Goal: Information Seeking & Learning: Learn about a topic

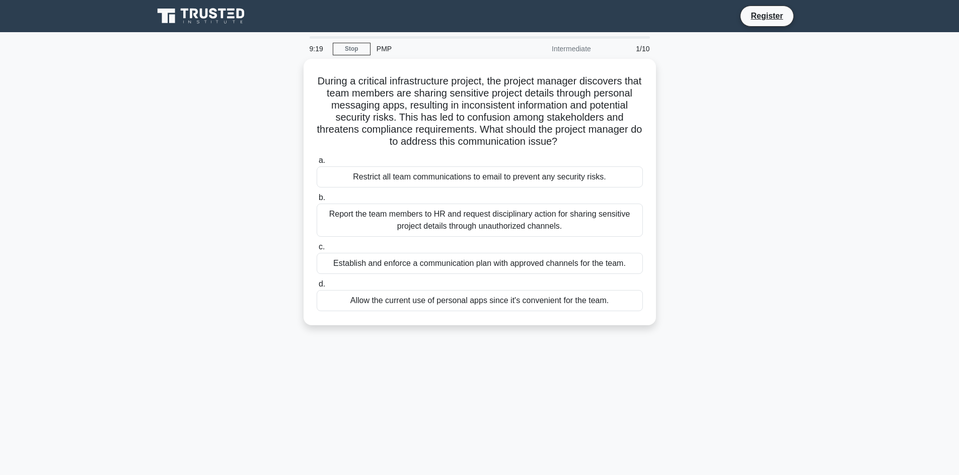
drag, startPoint x: 881, startPoint y: 144, endPoint x: 851, endPoint y: 224, distance: 85.3
drag, startPoint x: 851, startPoint y: 224, endPoint x: 781, endPoint y: 129, distance: 118.2
click at [781, 129] on div "During a critical infrastructure project, the project manager discovers that te…" at bounding box center [479, 198] width 664 height 279
click at [363, 55] on link "Stop" at bounding box center [352, 49] width 38 height 13
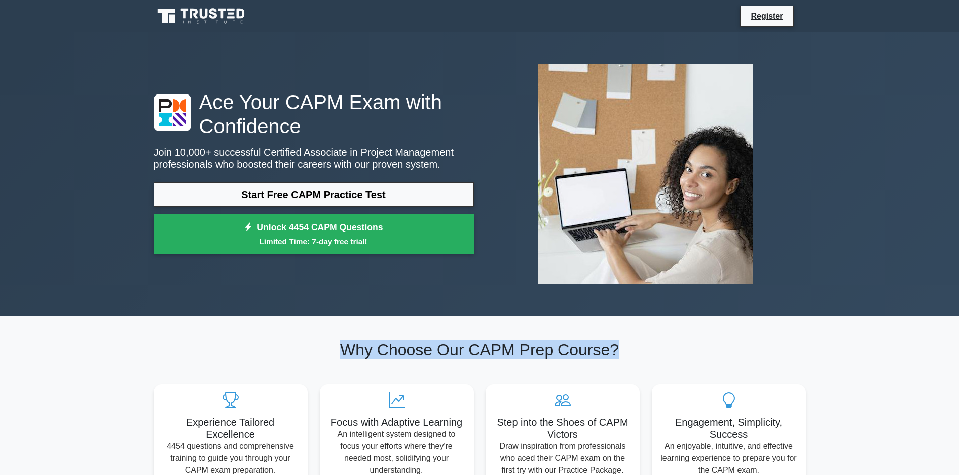
drag, startPoint x: 335, startPoint y: 354, endPoint x: 620, endPoint y: 349, distance: 285.3
click at [620, 349] on h2 "Why Choose Our CAPM Prep Course?" at bounding box center [479, 350] width 652 height 19
click at [685, 356] on h2 "Why Choose Our CAPM Prep Course?" at bounding box center [479, 350] width 652 height 19
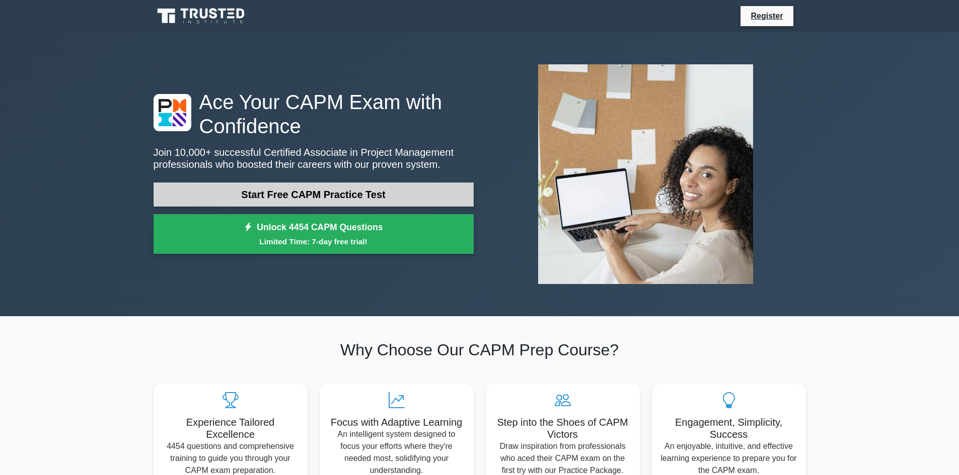
click at [325, 196] on link "Start Free CAPM Practice Test" at bounding box center [313, 195] width 320 height 24
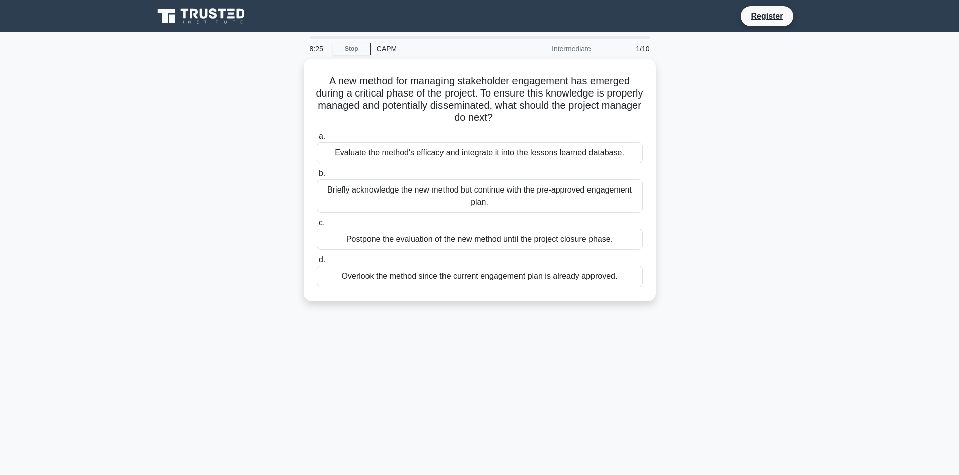
click at [183, 120] on div "A new method for managing stakeholder engagement has emerged during a critical …" at bounding box center [479, 186] width 664 height 255
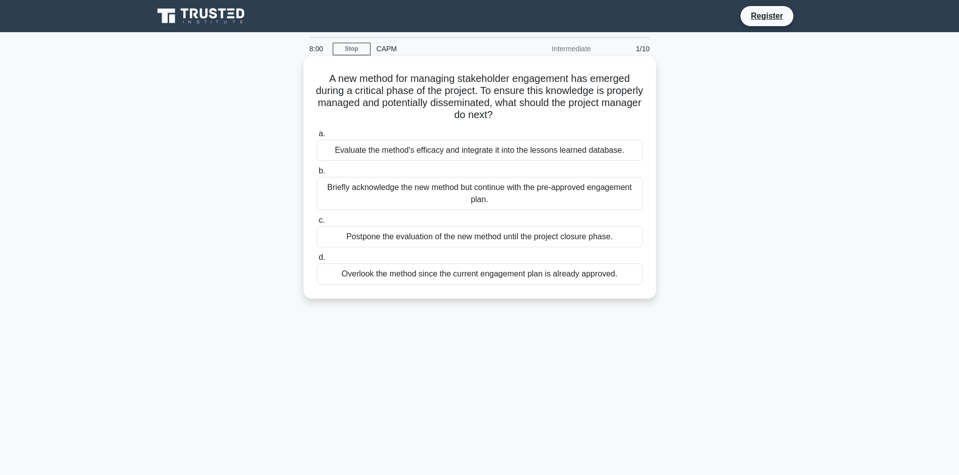
click at [479, 154] on div "Evaluate the method's efficacy and integrate it into the lessons learned databa…" at bounding box center [479, 150] width 326 height 21
click at [316, 137] on input "a. Evaluate the method's efficacy and integrate it into the lessons learned dat…" at bounding box center [316, 134] width 0 height 7
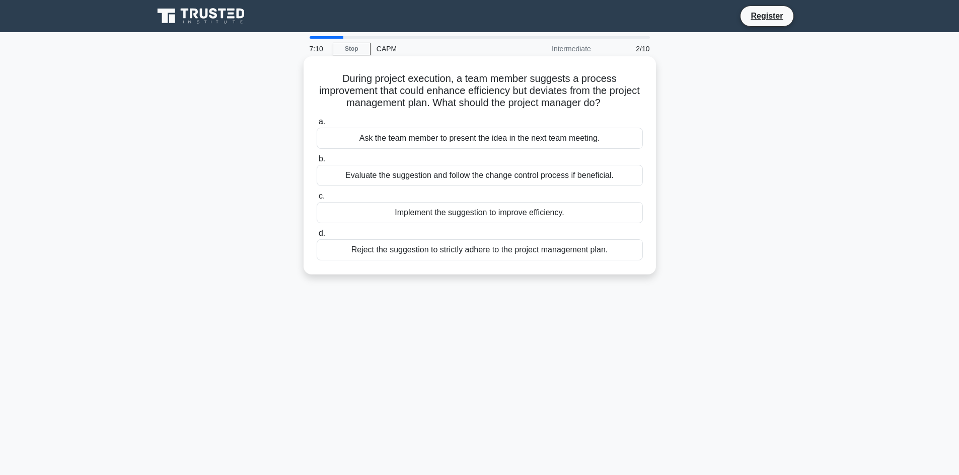
click at [493, 139] on div "Ask the team member to present the idea in the next team meeting." at bounding box center [479, 138] width 326 height 21
click at [316, 125] on input "a. Ask the team member to present the idea in the next team meeting." at bounding box center [316, 122] width 0 height 7
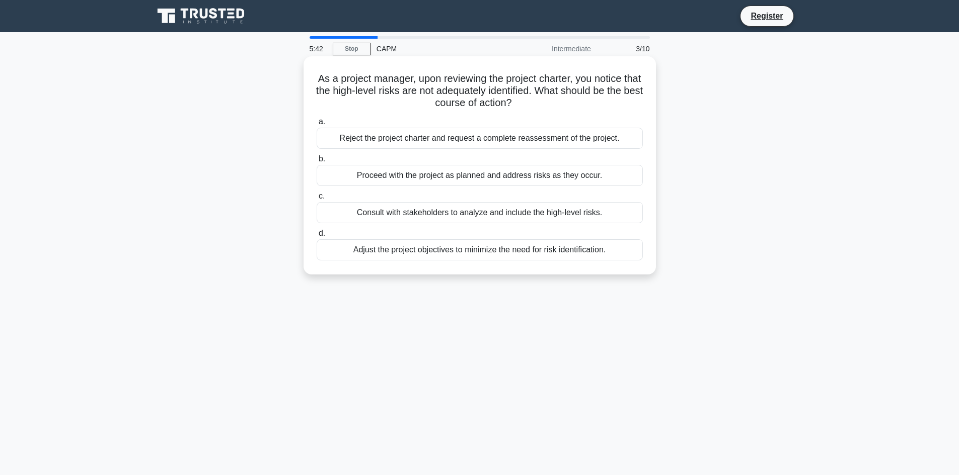
click at [520, 175] on div "Proceed with the project as planned and address risks as they occur." at bounding box center [479, 175] width 326 height 21
click at [316, 163] on input "b. Proceed with the project as planned and address risks as they occur." at bounding box center [316, 159] width 0 height 7
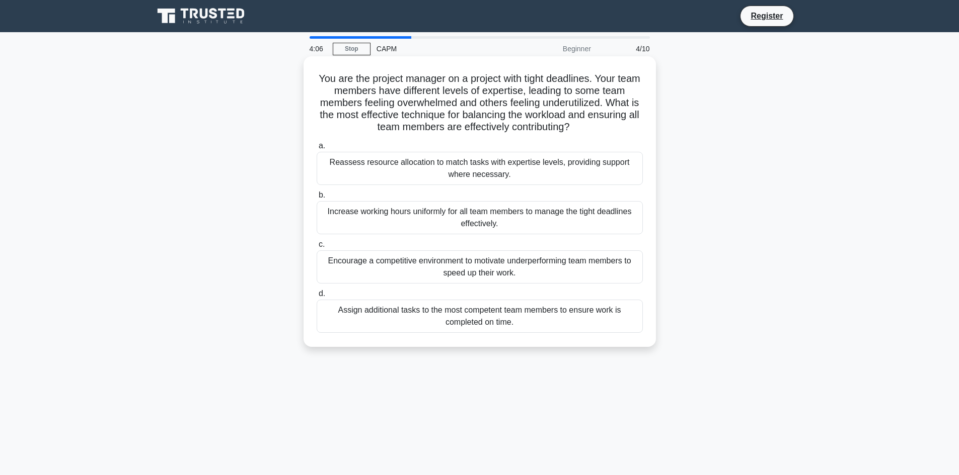
drag, startPoint x: 328, startPoint y: 162, endPoint x: 507, endPoint y: 183, distance: 180.4
click at [507, 183] on div "Reassess resource allocation to match tasks with expertise levels, providing su…" at bounding box center [479, 168] width 326 height 33
click at [350, 189] on div "a. Reassess resource allocation to match tasks with expertise levels, providing…" at bounding box center [479, 236] width 338 height 197
click at [368, 164] on div "Reassess resource allocation to match tasks with expertise levels, providing su…" at bounding box center [479, 168] width 326 height 33
click at [316, 149] on input "a. Reassess resource allocation to match tasks with expertise levels, providing…" at bounding box center [316, 146] width 0 height 7
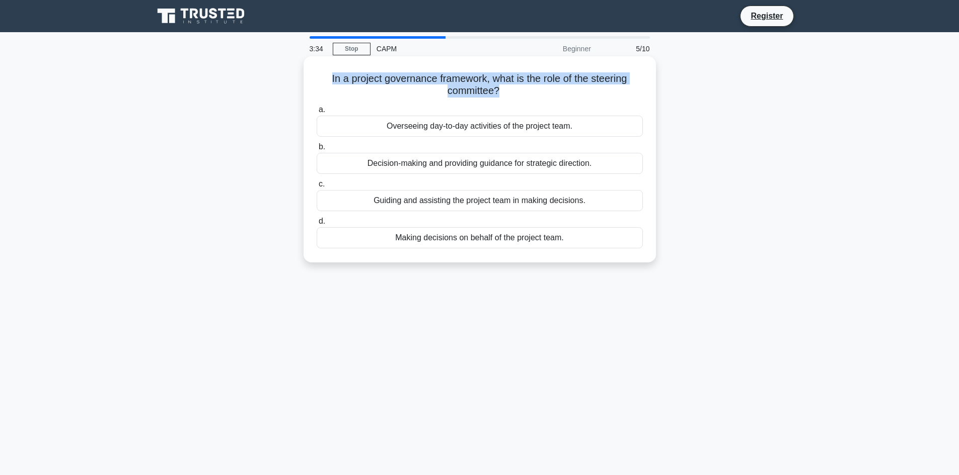
drag, startPoint x: 320, startPoint y: 77, endPoint x: 499, endPoint y: 99, distance: 180.5
click at [499, 99] on div "In a project governance framework, what is the role of the steering committee? …" at bounding box center [479, 159] width 344 height 198
click at [364, 115] on label "a. Overseeing day-to-day activities of the project team." at bounding box center [479, 120] width 326 height 33
click at [316, 113] on input "a. Overseeing day-to-day activities of the project team." at bounding box center [316, 110] width 0 height 7
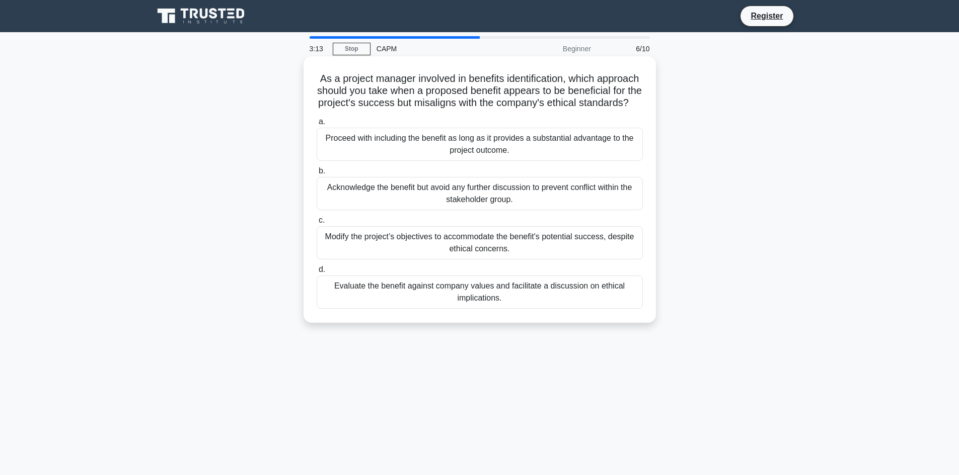
drag, startPoint x: 349, startPoint y: 85, endPoint x: 522, endPoint y: 120, distance: 176.5
click at [522, 110] on h5 "As a project manager involved in benefits identification, which approach should…" at bounding box center [479, 90] width 328 height 37
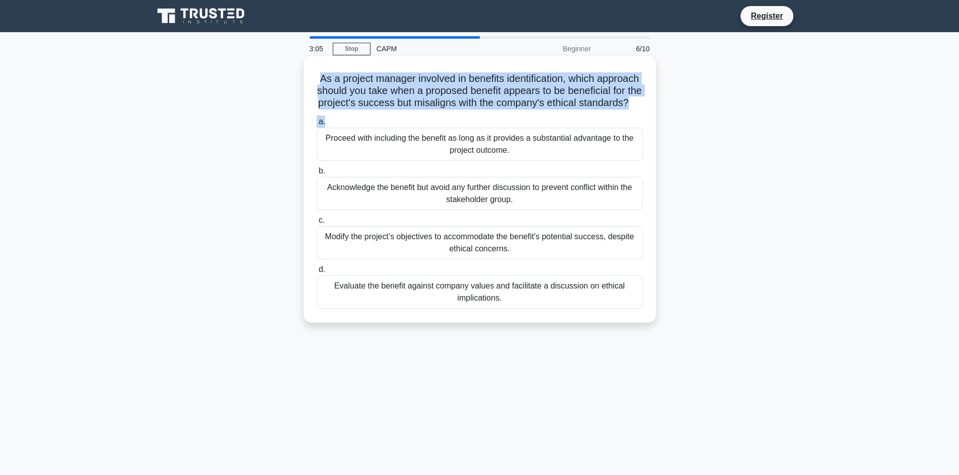
drag, startPoint x: 318, startPoint y: 75, endPoint x: 536, endPoint y: 133, distance: 224.8
click at [536, 133] on div "As a project manager involved in benefits identification, which approach should…" at bounding box center [479, 189] width 344 height 259
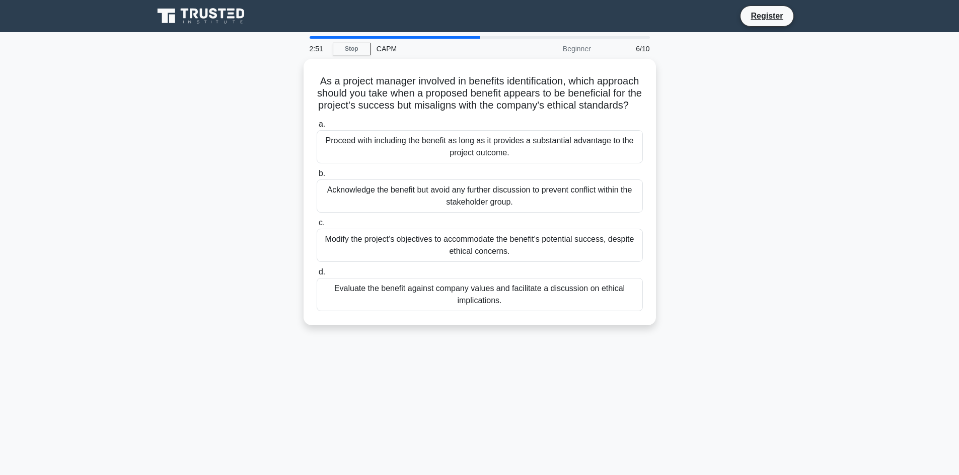
click at [200, 206] on div "As a project manager involved in benefits identification, which approach should…" at bounding box center [479, 198] width 664 height 279
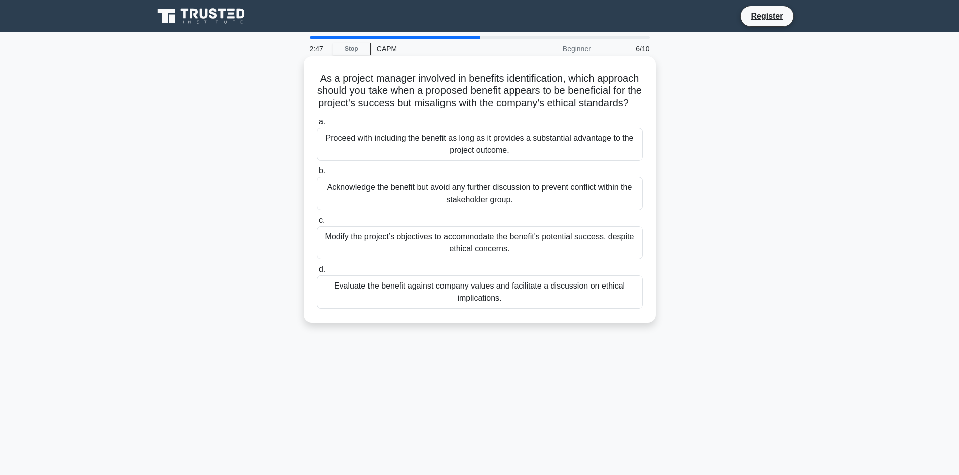
drag, startPoint x: 310, startPoint y: 128, endPoint x: 561, endPoint y: 323, distance: 317.0
click at [561, 311] on div "a. Proceed with including the benefit as long as it provides a substantial adva…" at bounding box center [479, 212] width 338 height 197
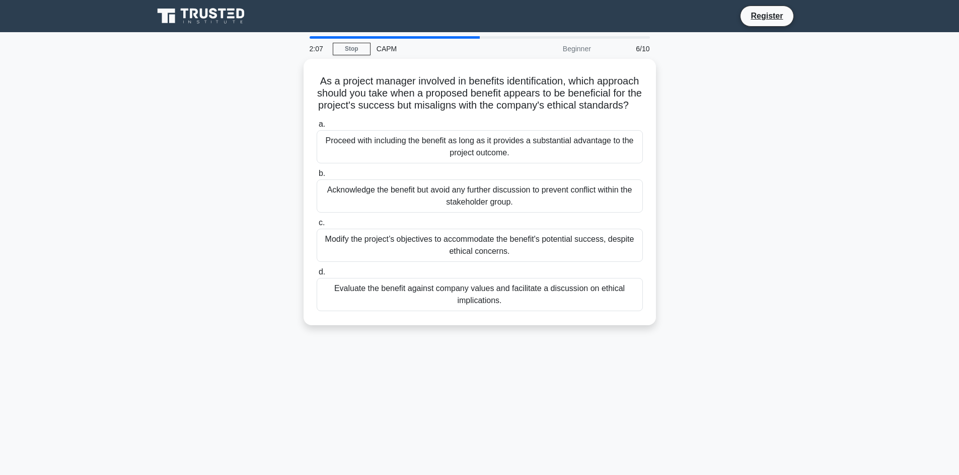
click at [453, 391] on div "2:07 Stop CAPM Beginner 6/10 As a project manager involved in benefits identifi…" at bounding box center [479, 287] width 664 height 503
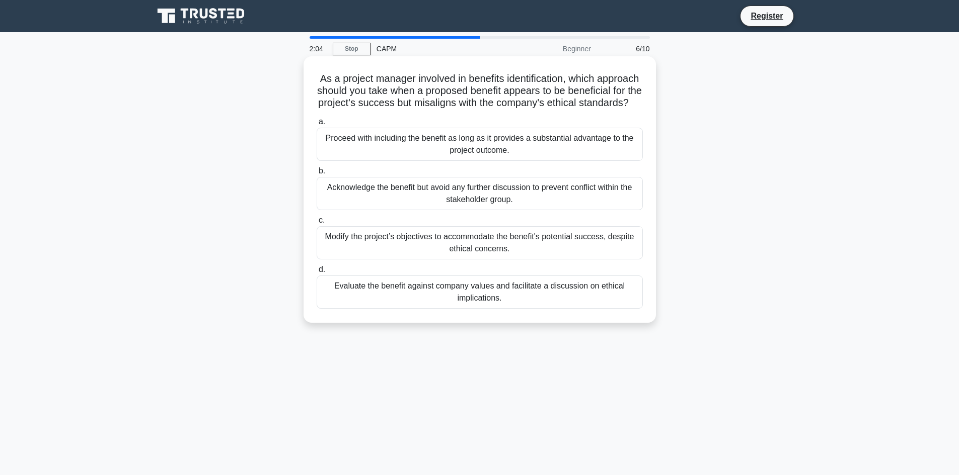
click at [596, 300] on div "Evaluate the benefit against company values and facilitate a discussion on ethi…" at bounding box center [479, 292] width 326 height 33
click at [316, 273] on input "d. Evaluate the benefit against company values and facilitate a discussion on e…" at bounding box center [316, 270] width 0 height 7
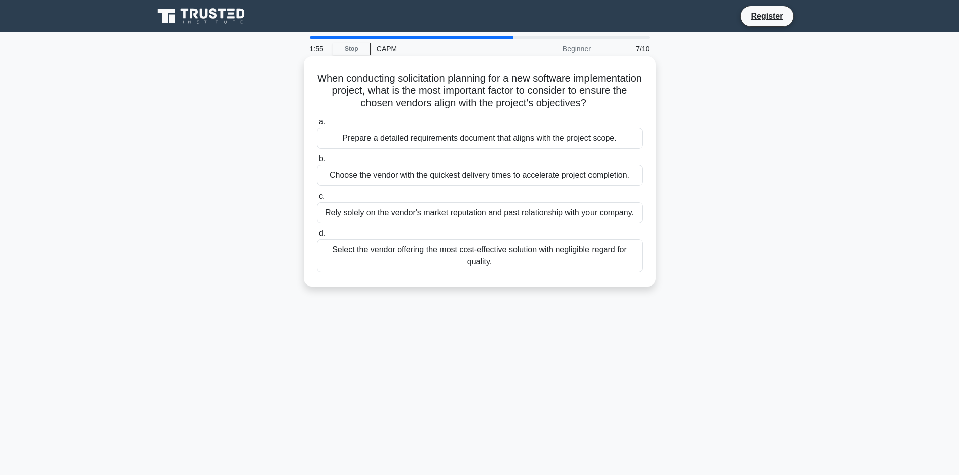
drag, startPoint x: 345, startPoint y: 71, endPoint x: 626, endPoint y: 109, distance: 283.9
click at [626, 109] on div "When conducting solicitation planning for a new software implementation project…" at bounding box center [479, 171] width 344 height 222
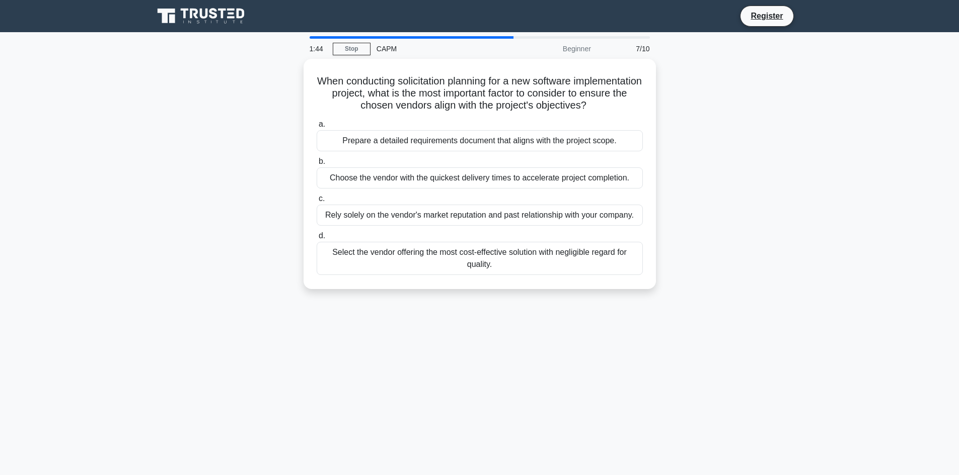
click at [261, 96] on div "When conducting solicitation planning for a new software implementation project…" at bounding box center [479, 180] width 664 height 243
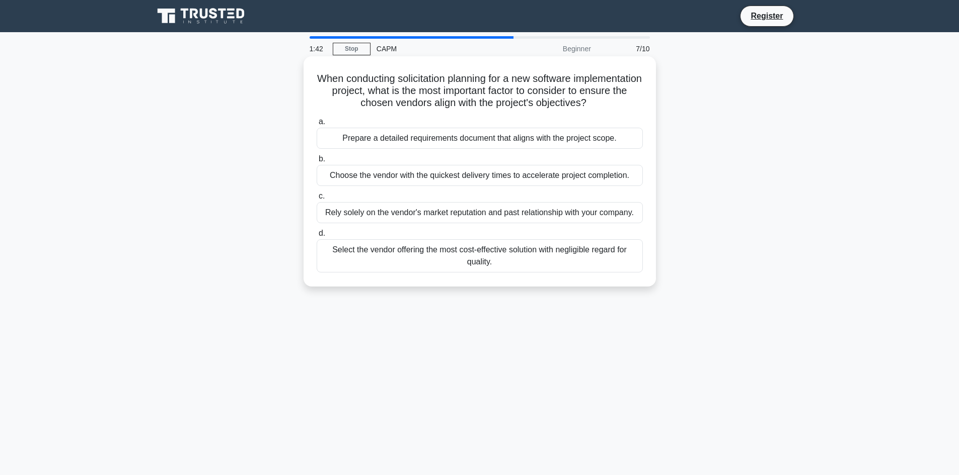
drag, startPoint x: 287, startPoint y: 120, endPoint x: 537, endPoint y: 272, distance: 292.4
click at [537, 272] on div "When conducting solicitation planning for a new software implementation project…" at bounding box center [479, 180] width 664 height 243
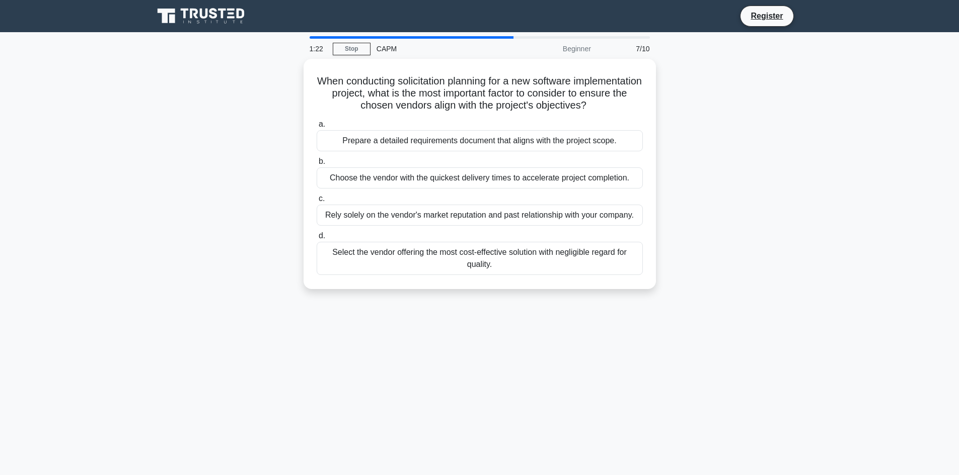
click at [384, 327] on div "1:22 Stop CAPM Beginner 7/10 When conducting solicitation planning for a new so…" at bounding box center [479, 287] width 664 height 503
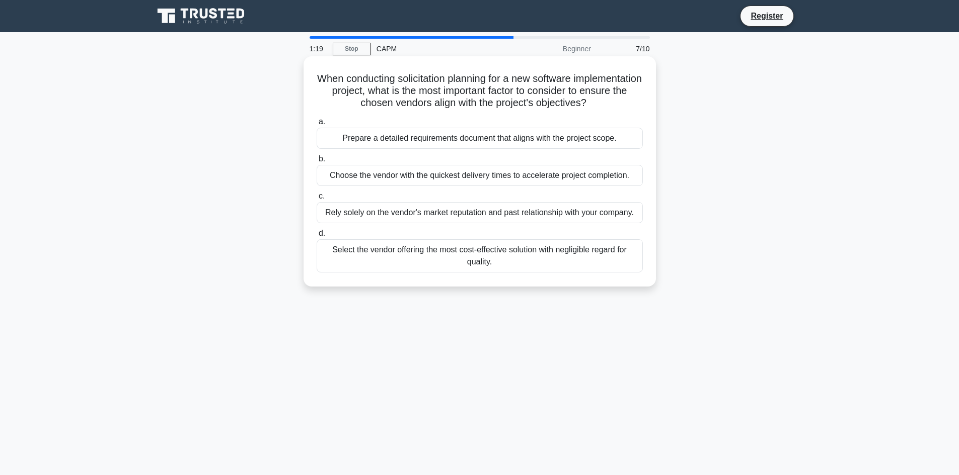
click at [599, 138] on div "Prepare a detailed requirements document that aligns with the project scope." at bounding box center [479, 138] width 326 height 21
click at [316, 125] on input "a. Prepare a detailed requirements document that aligns with the project scope." at bounding box center [316, 122] width 0 height 7
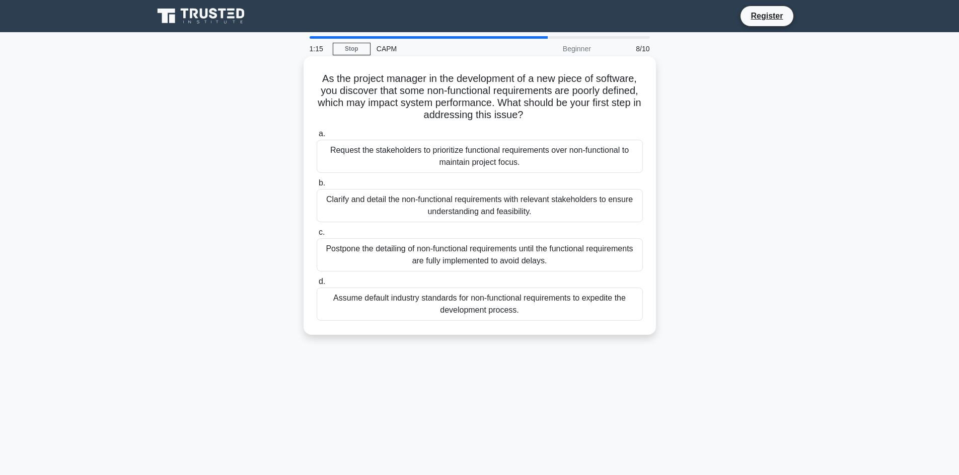
drag, startPoint x: 307, startPoint y: 79, endPoint x: 586, endPoint y: 331, distance: 375.5
click at [586, 331] on div "As the project manager in the development of a new piece of software, you disco…" at bounding box center [479, 195] width 344 height 271
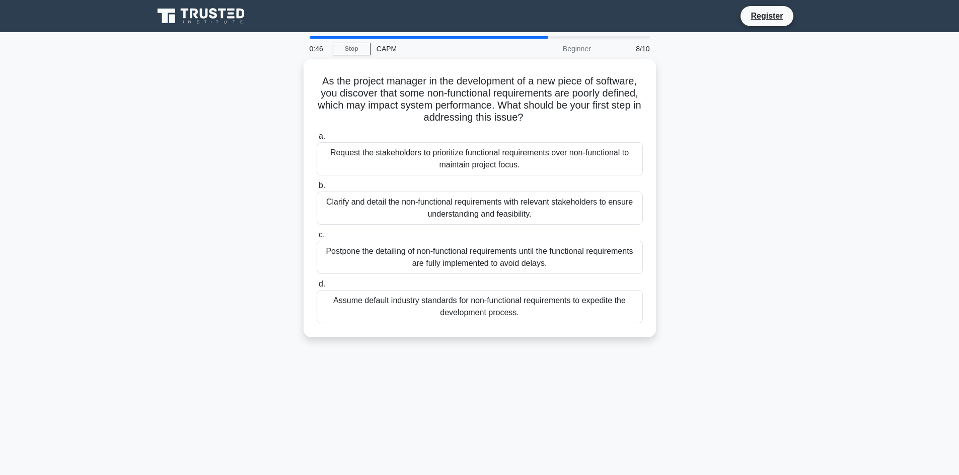
click at [167, 197] on div "As the project manager in the development of a new piece of software, you disco…" at bounding box center [479, 204] width 664 height 291
drag, startPoint x: 305, startPoint y: 220, endPoint x: 603, endPoint y: 346, distance: 323.1
click at [603, 346] on div "As the project manager in the development of a new piece of software, you disco…" at bounding box center [479, 204] width 664 height 291
click at [490, 380] on div "0:24 Stop CAPM Beginner 8/10 As the project manager in the development of a new…" at bounding box center [479, 287] width 664 height 503
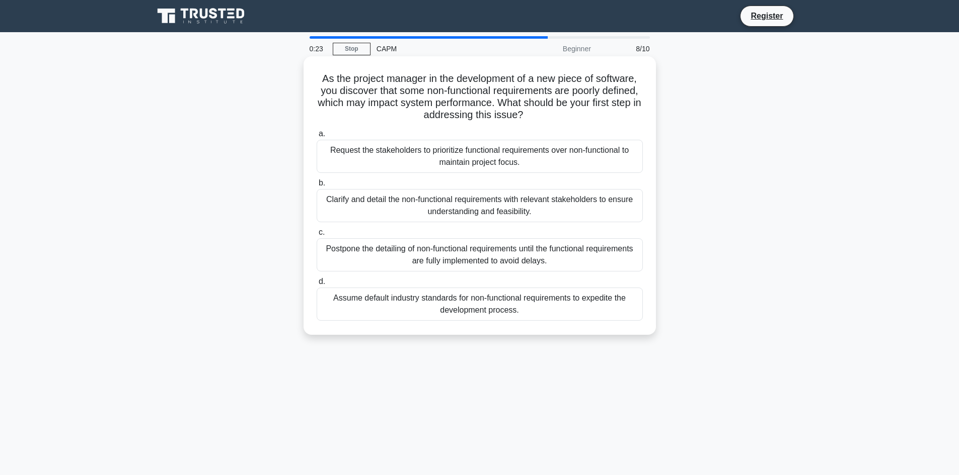
click at [501, 201] on div "Clarify and detail the non-functional requirements with relevant stakeholders t…" at bounding box center [479, 205] width 326 height 33
click at [316, 187] on input "b. Clarify and detail the non-functional requirements with relevant stakeholder…" at bounding box center [316, 183] width 0 height 7
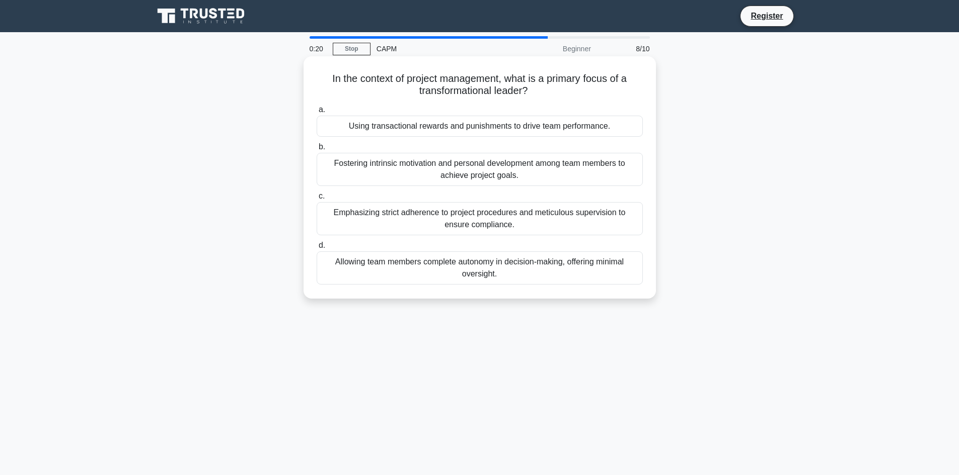
drag, startPoint x: 312, startPoint y: 75, endPoint x: 577, endPoint y: 116, distance: 267.9
click at [577, 116] on div "In the context of project management, what is a primary focus of a transformati…" at bounding box center [479, 177] width 344 height 234
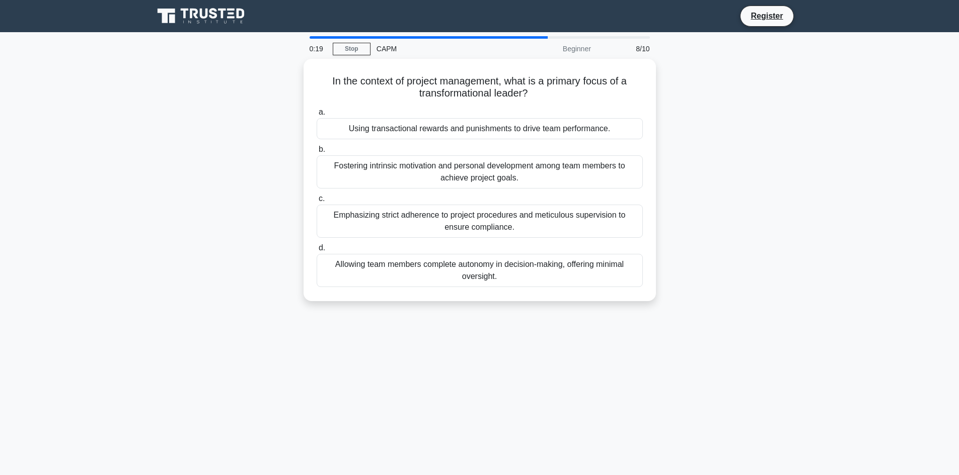
click at [816, 122] on main "0:19 Stop CAPM Beginner 8/10 In the context of project management, what is a pr…" at bounding box center [479, 287] width 959 height 511
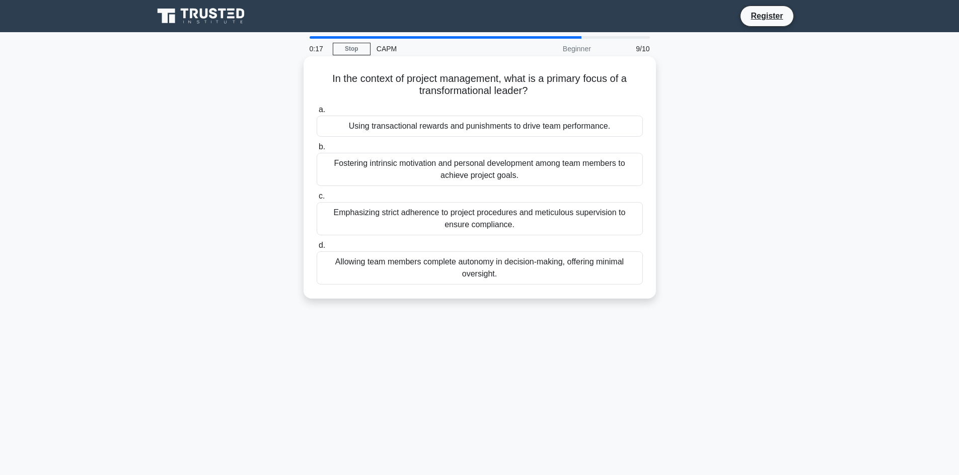
drag, startPoint x: 322, startPoint y: 74, endPoint x: 578, endPoint y: 298, distance: 340.2
click at [578, 298] on div "In the context of project management, what is a primary focus of a transformati…" at bounding box center [479, 177] width 352 height 243
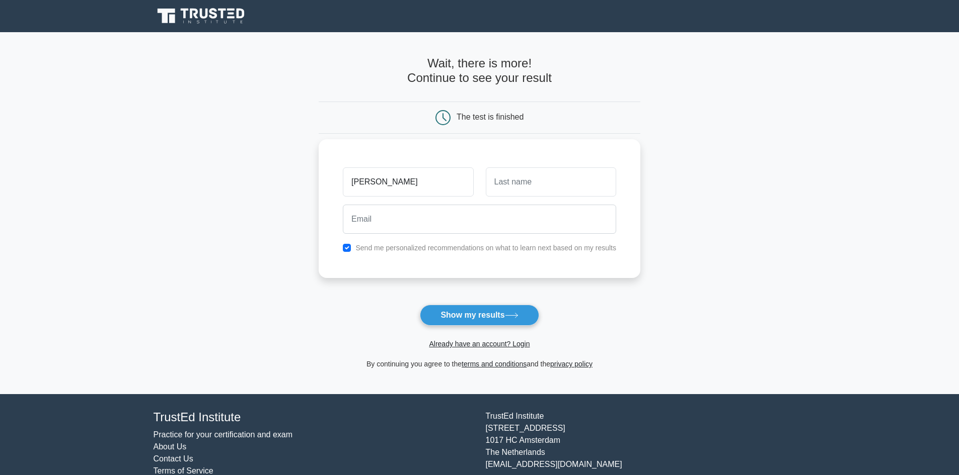
type input "[PERSON_NAME]"
click at [527, 185] on input "text" at bounding box center [551, 182] width 130 height 29
type input "ALanazi"
click at [517, 221] on input "email" at bounding box center [479, 219] width 273 height 29
type input "uidean11@gmail.com"
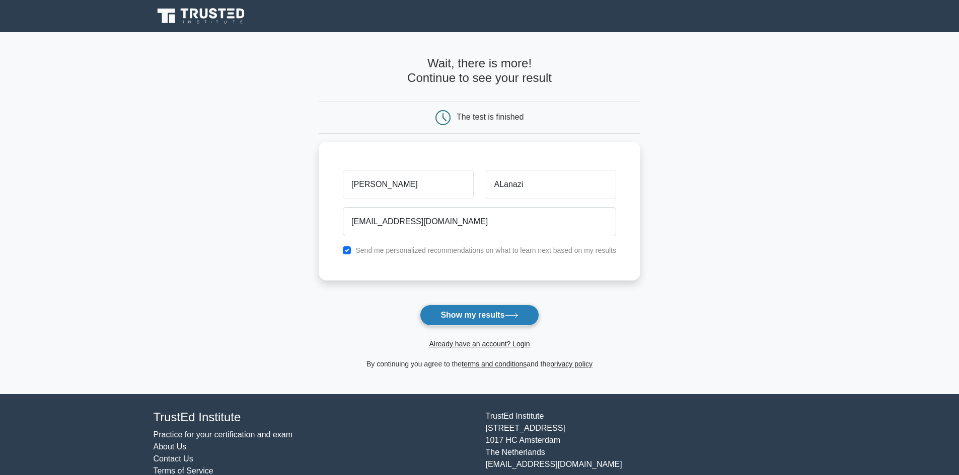
click at [458, 315] on button "Show my results" at bounding box center [479, 315] width 119 height 21
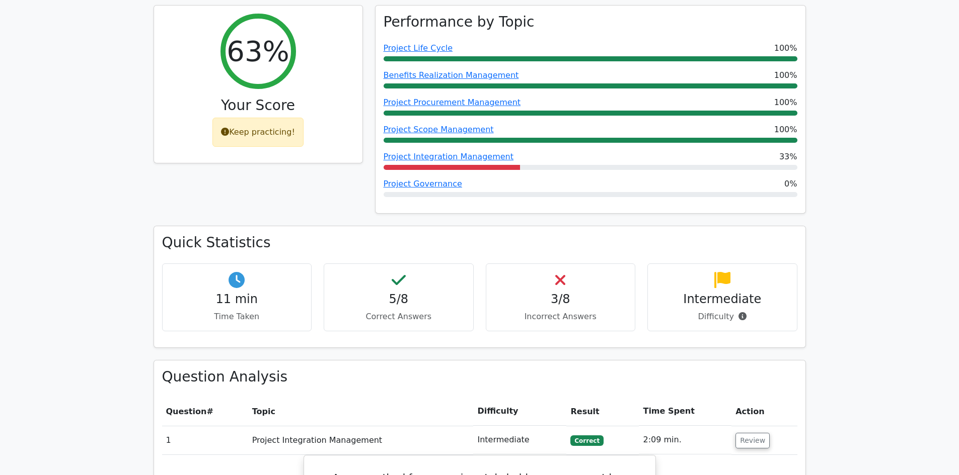
scroll to position [431, 0]
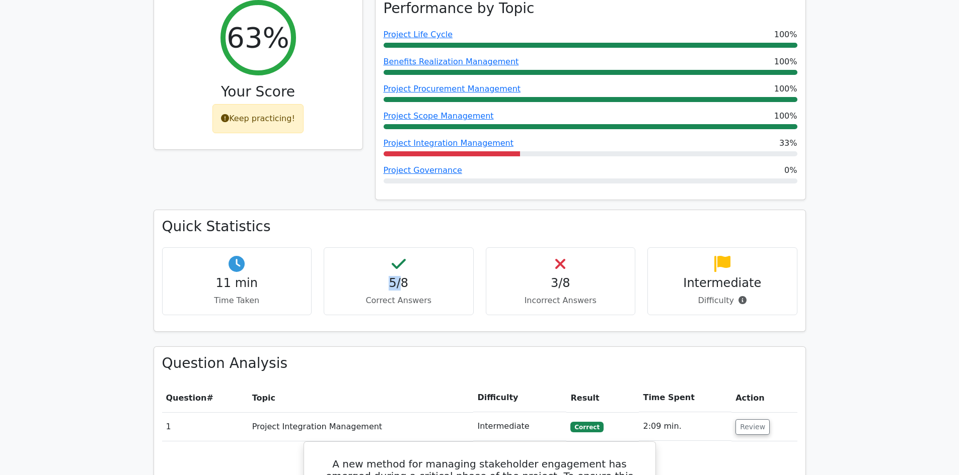
drag, startPoint x: 404, startPoint y: 248, endPoint x: 378, endPoint y: 241, distance: 26.0
click at [378, 276] on h4 "5/8" at bounding box center [398, 283] width 133 height 15
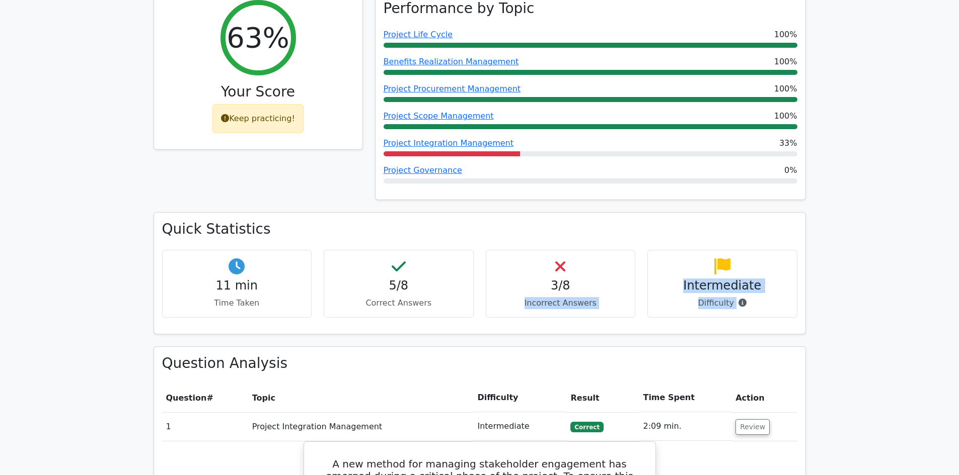
drag, startPoint x: 524, startPoint y: 264, endPoint x: 812, endPoint y: 266, distance: 287.8
click at [787, 268] on div "11 min Time Taken 5/8 Correct Answers 3/8 Incorrect Answers Intermediate" at bounding box center [479, 288] width 647 height 76
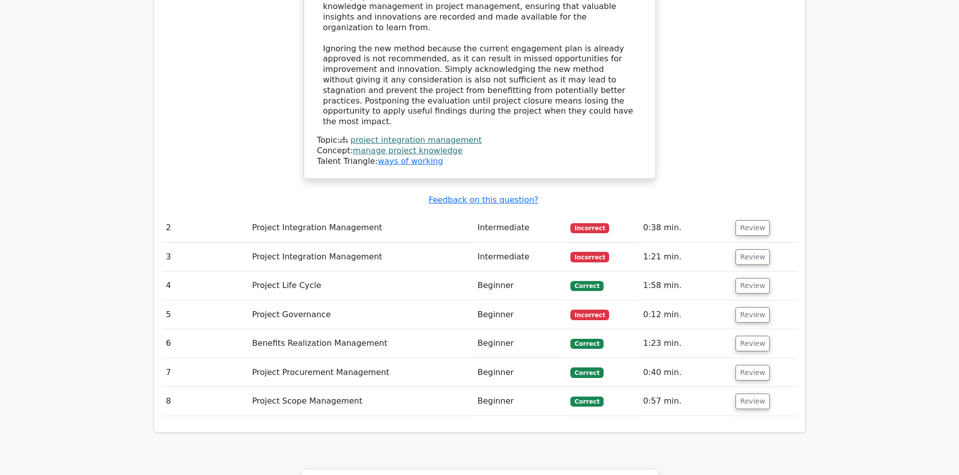
scroll to position [1233, 0]
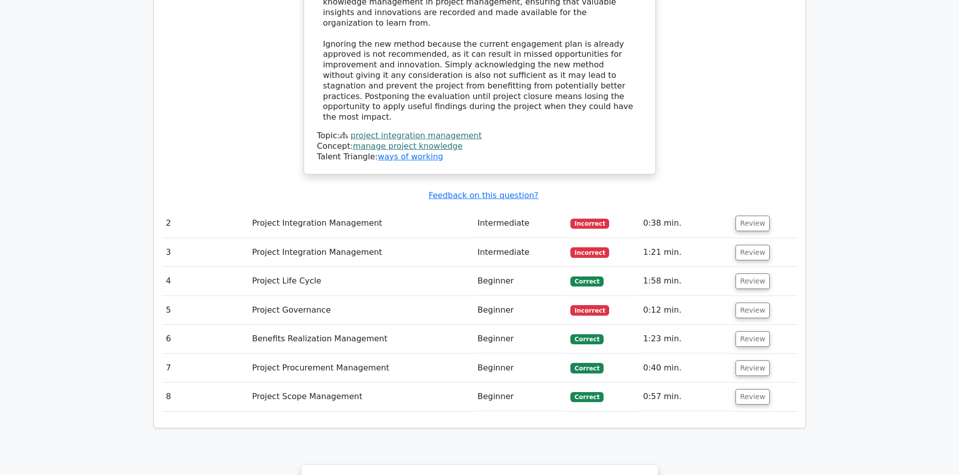
drag, startPoint x: 966, startPoint y: 101, endPoint x: 964, endPoint y: 344, distance: 243.0
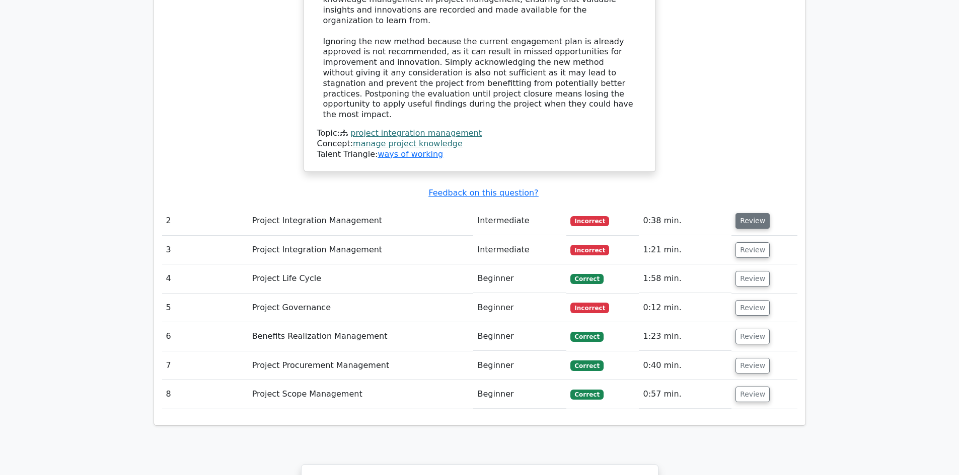
click at [750, 213] on button "Review" at bounding box center [752, 221] width 34 height 16
click at [756, 213] on button "Review" at bounding box center [752, 221] width 34 height 16
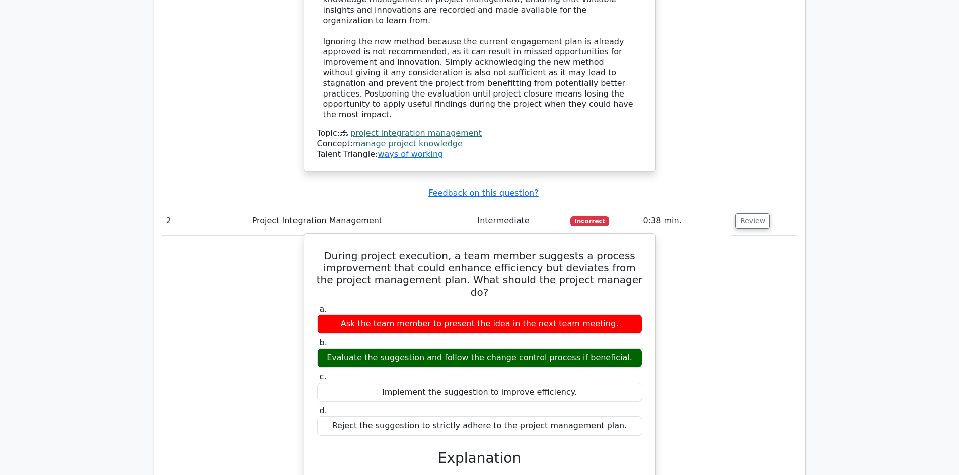
drag, startPoint x: 312, startPoint y: 271, endPoint x: 611, endPoint y: 287, distance: 299.3
click at [611, 302] on div "a. Ask the team member to present the idea in the next team meeting. b. Evaluat…" at bounding box center [479, 370] width 337 height 136
click at [615, 383] on div "Implement the suggestion to improve efficiency." at bounding box center [479, 393] width 325 height 20
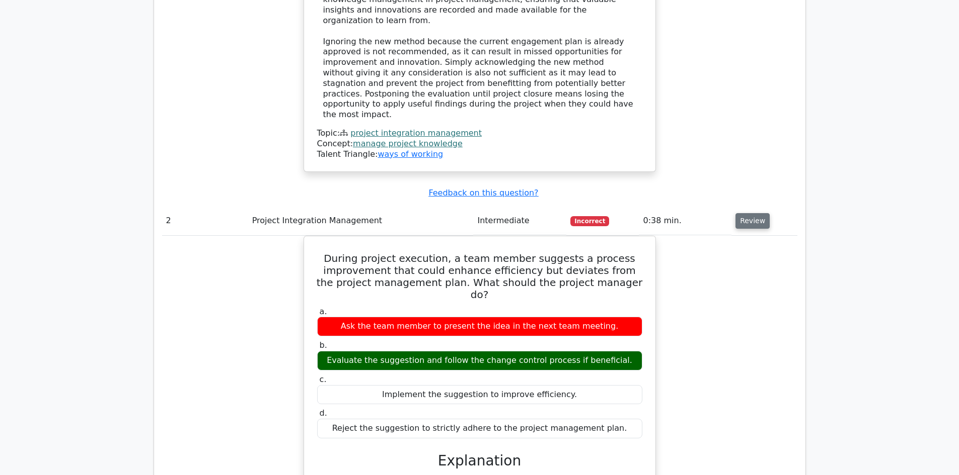
click at [759, 213] on button "Review" at bounding box center [752, 221] width 34 height 16
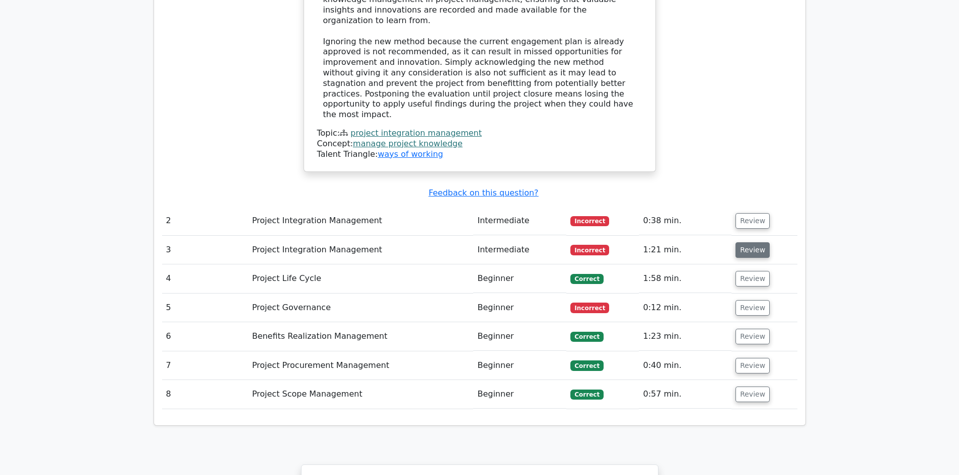
click at [745, 243] on button "Review" at bounding box center [752, 251] width 34 height 16
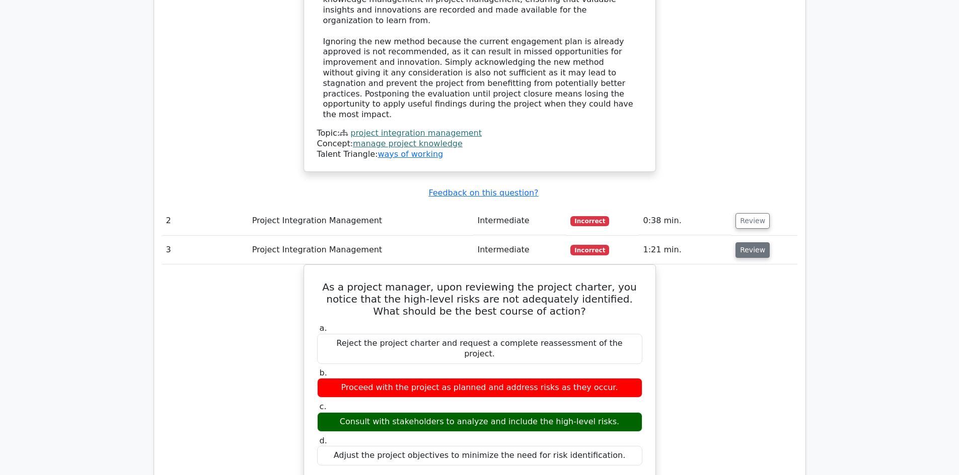
click at [745, 243] on button "Review" at bounding box center [752, 251] width 34 height 16
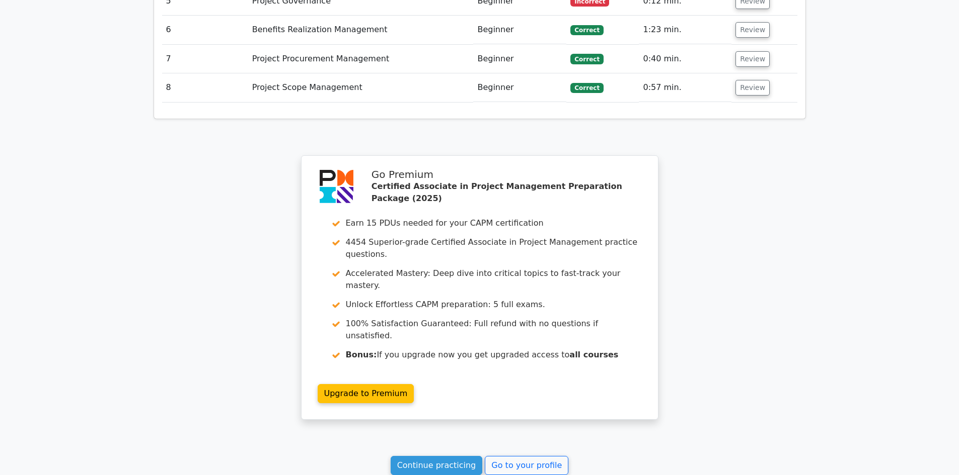
scroll to position [1569, 0]
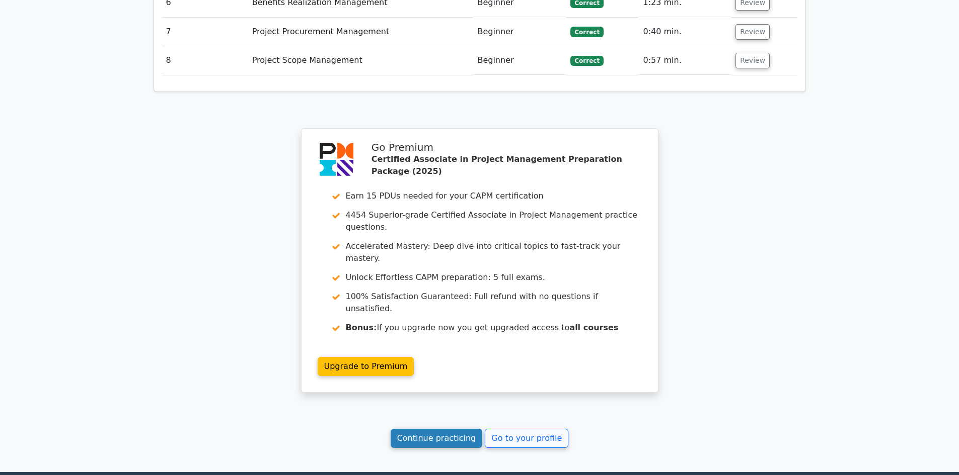
click at [430, 429] on link "Continue practicing" at bounding box center [436, 438] width 92 height 19
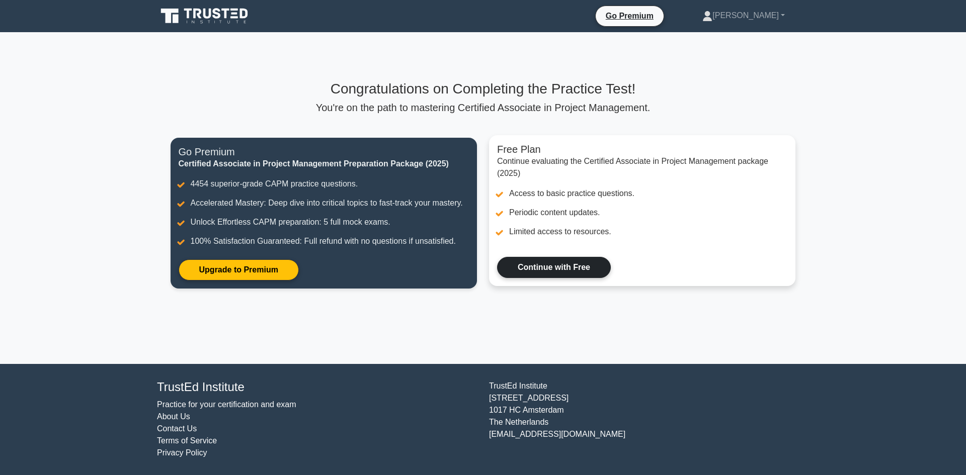
click at [560, 268] on link "Continue with Free" at bounding box center [554, 267] width 114 height 21
